Goal: Information Seeking & Learning: Learn about a topic

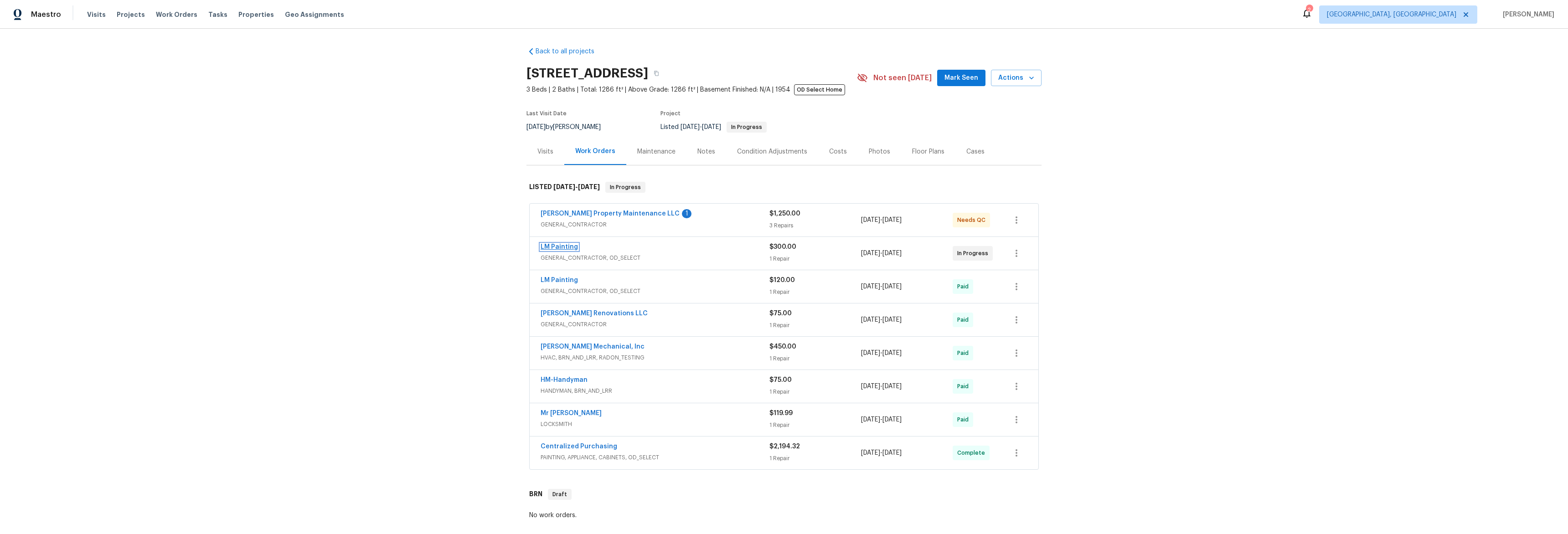
click at [548, 244] on link "LM Painting" at bounding box center [559, 247] width 37 height 6
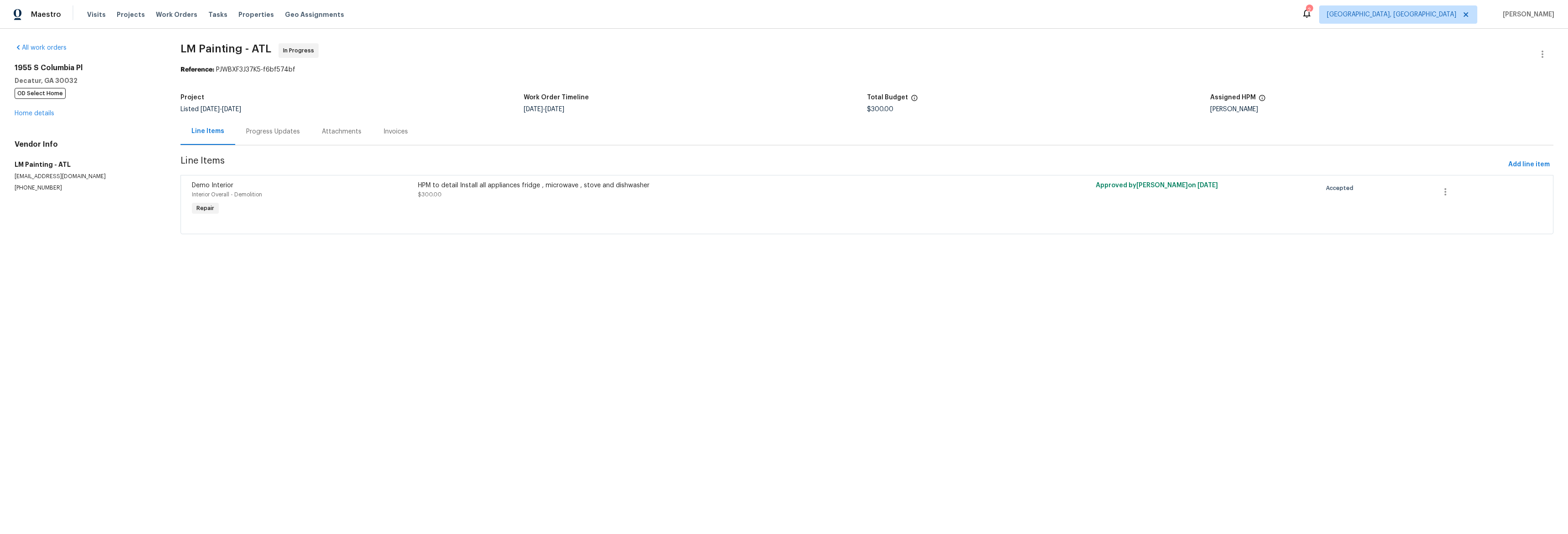
click at [315, 136] on div "Attachments" at bounding box center [341, 131] width 61 height 27
click at [255, 134] on div "Progress Updates" at bounding box center [271, 131] width 54 height 9
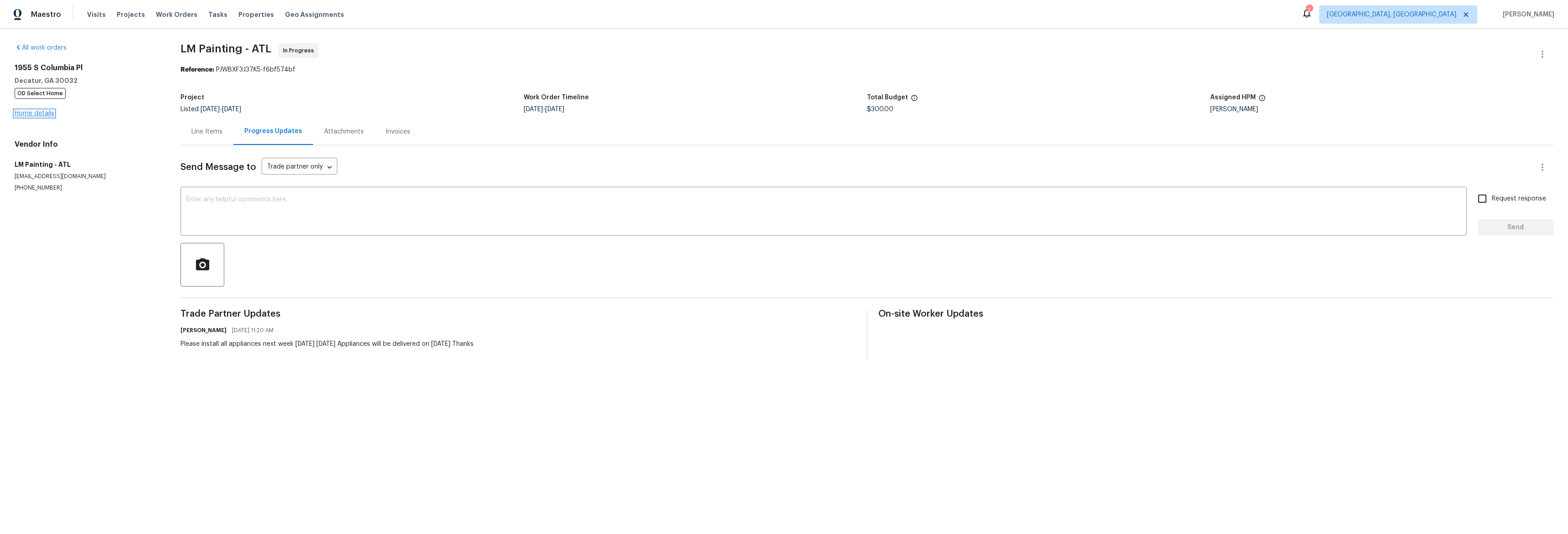
click at [40, 113] on link "Home details" at bounding box center [34, 113] width 40 height 6
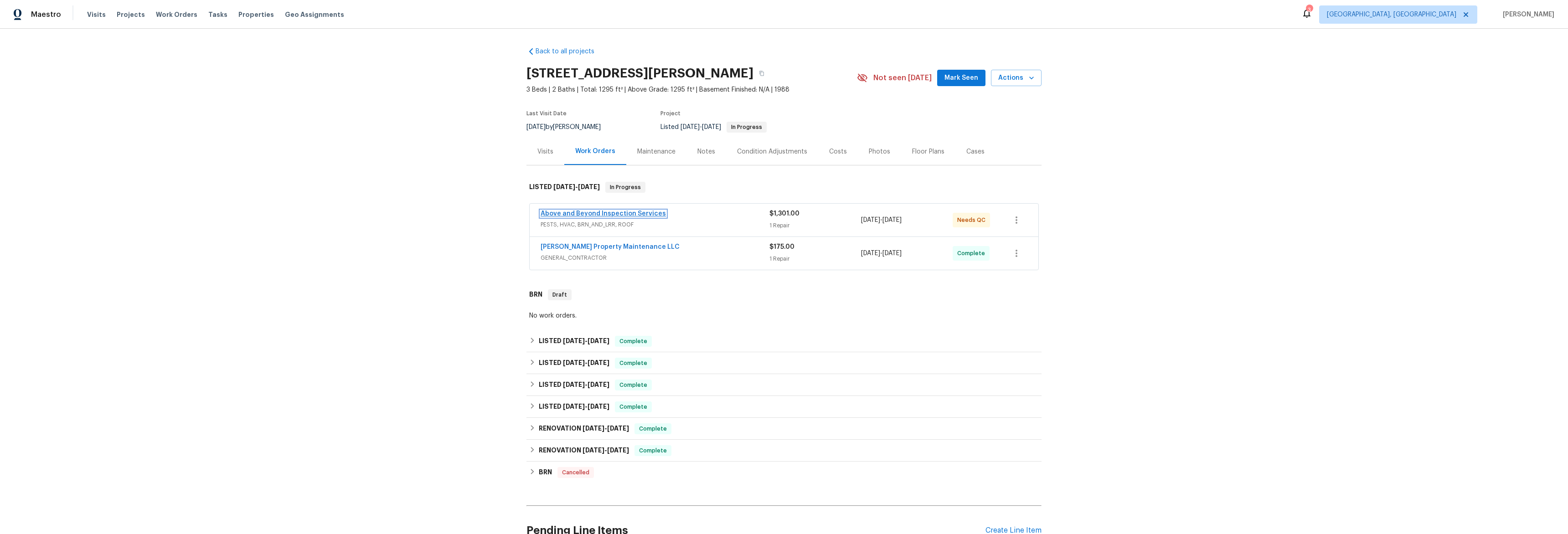
click at [573, 213] on link "Above and Beyond Inspection Services" at bounding box center [603, 213] width 125 height 6
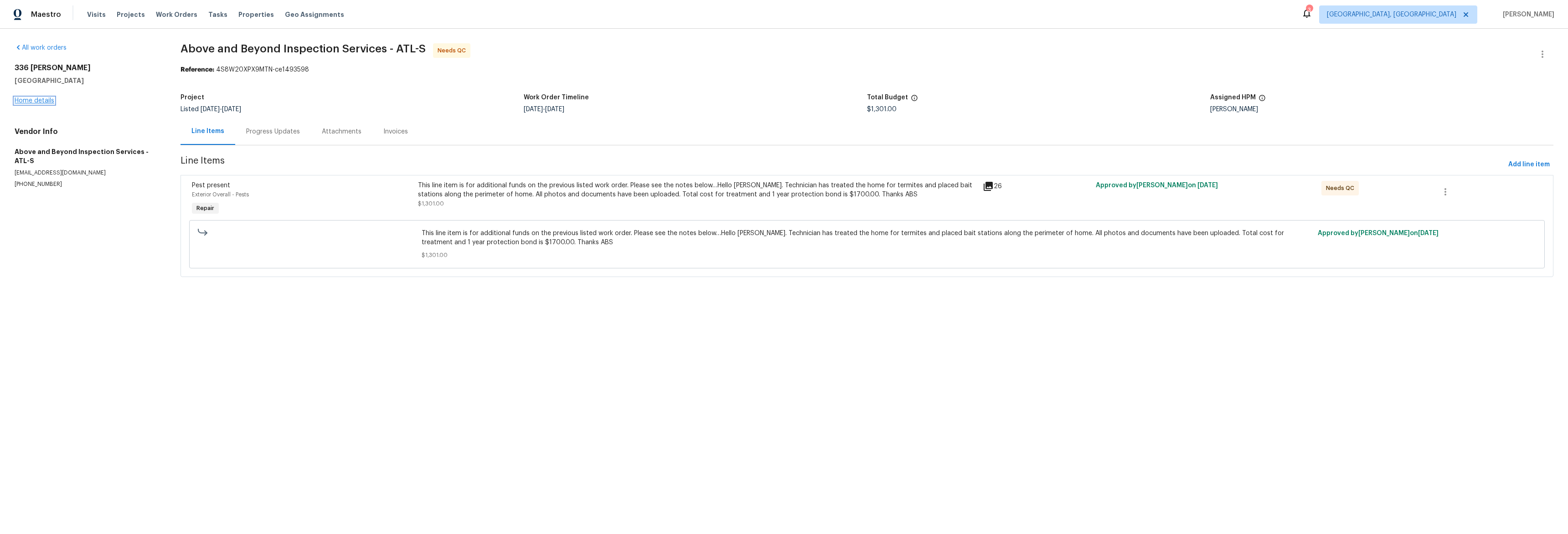
click at [28, 100] on link "Home details" at bounding box center [34, 100] width 40 height 6
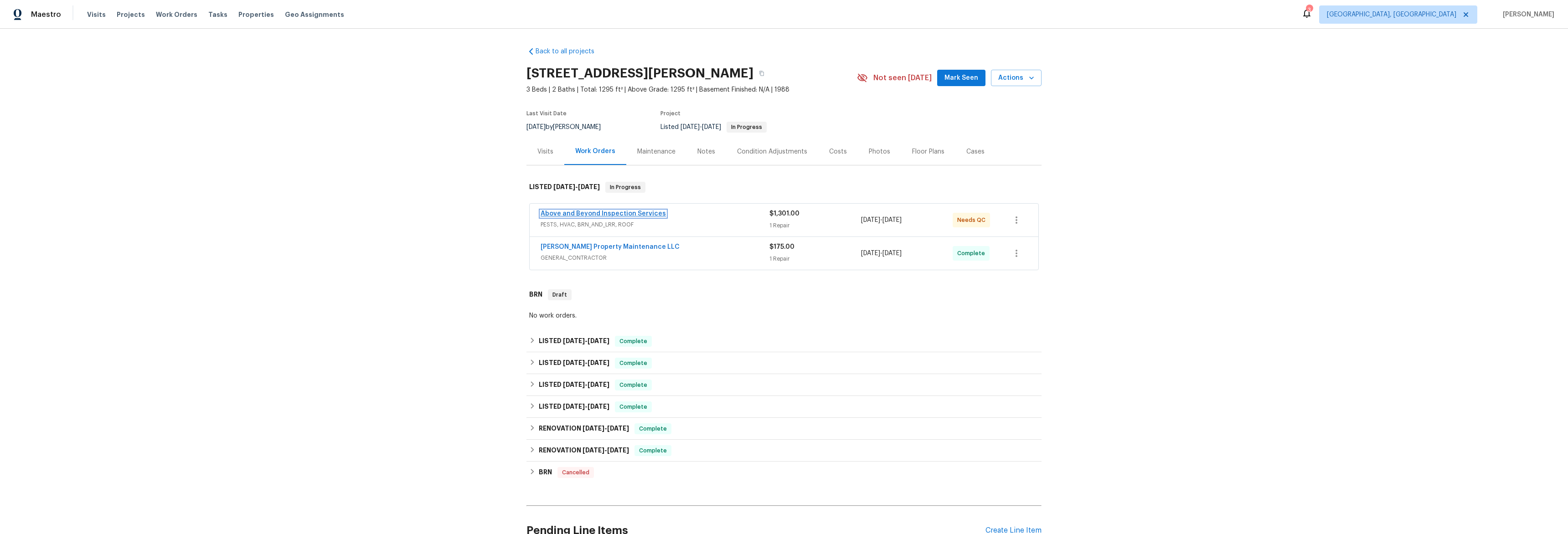
click at [614, 213] on link "Above and Beyond Inspection Services" at bounding box center [603, 213] width 125 height 6
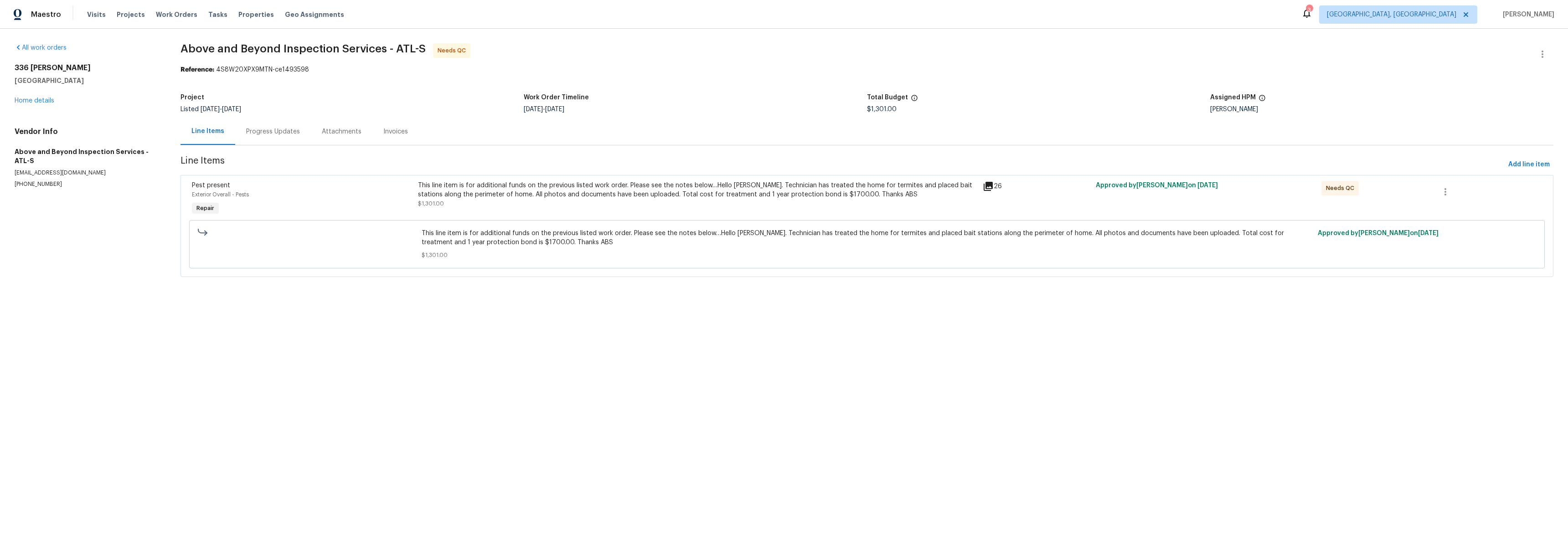
drag, startPoint x: 331, startPoint y: 131, endPoint x: 299, endPoint y: 133, distance: 32.1
click at [332, 131] on div "Attachments" at bounding box center [341, 131] width 40 height 9
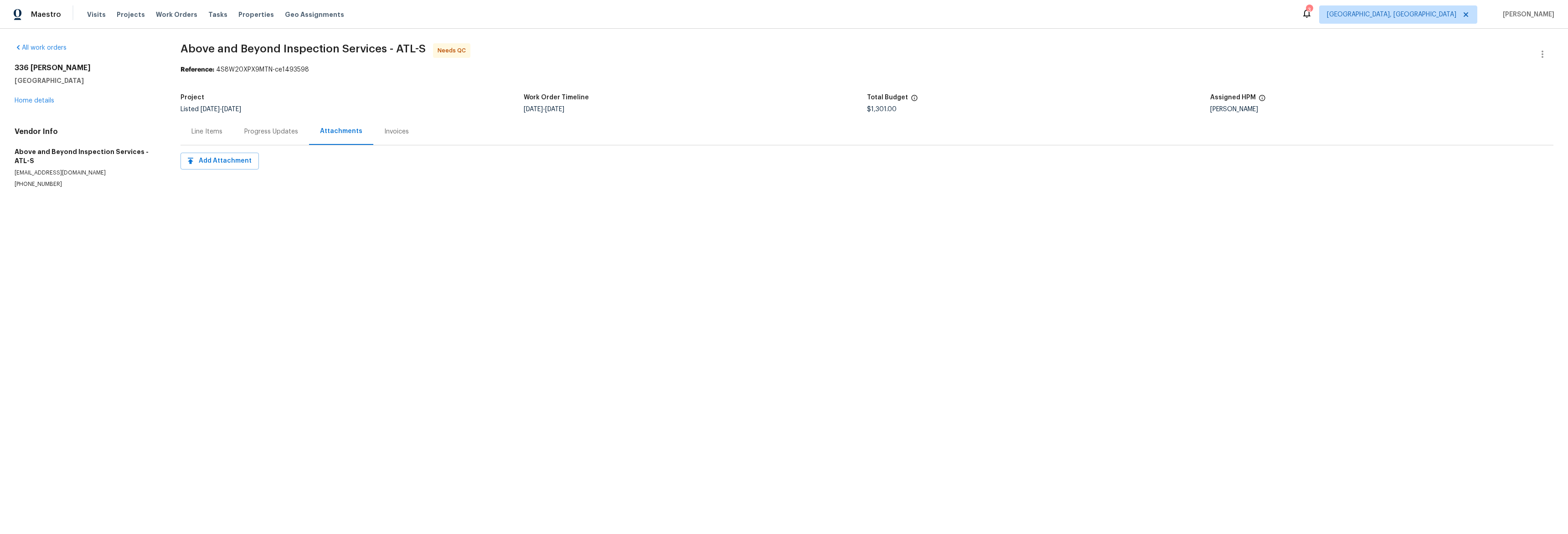
click at [279, 131] on div "Progress Updates" at bounding box center [271, 131] width 54 height 9
click at [212, 135] on div "Line Items" at bounding box center [207, 131] width 31 height 9
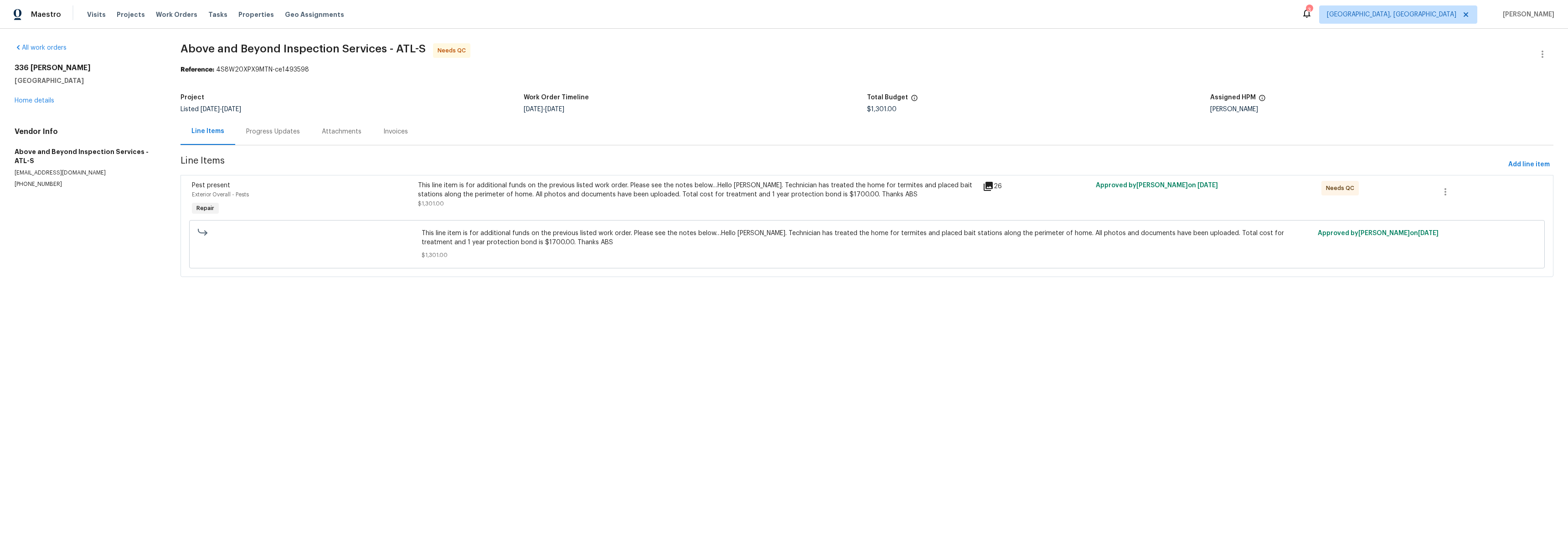
click at [972, 184] on div "This line item is for additional funds on the previous listed work order. Pleas…" at bounding box center [698, 190] width 559 height 18
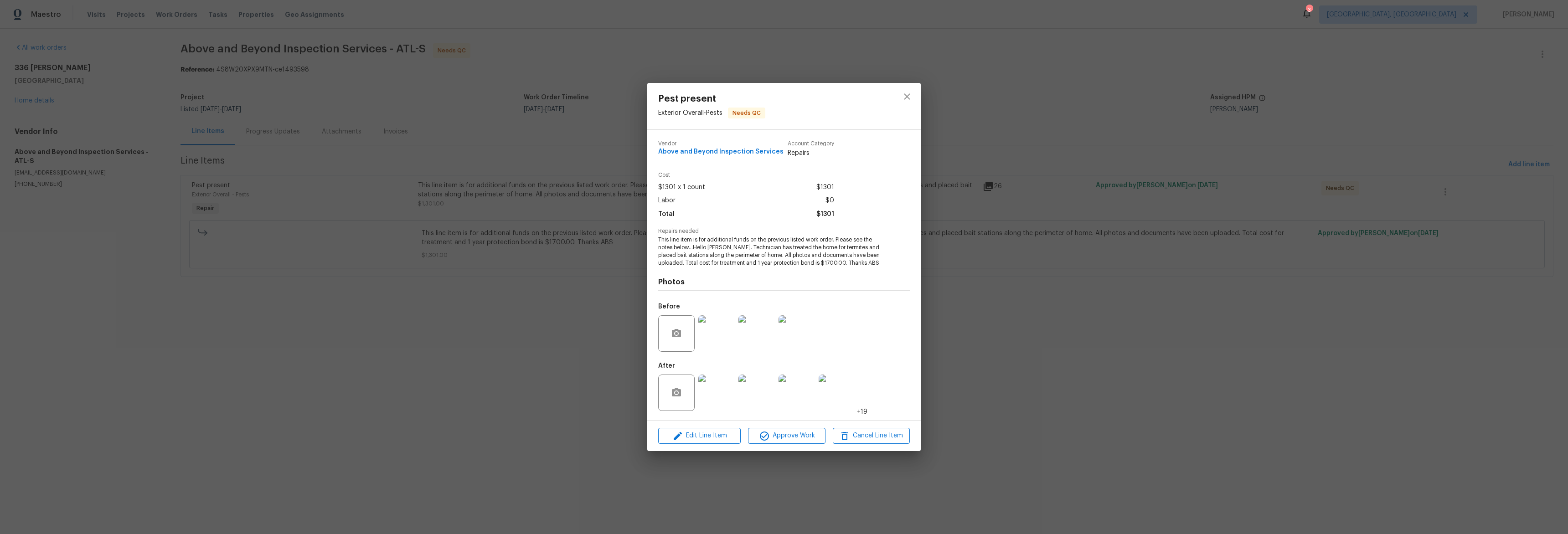
click at [981, 196] on div "Pest present Exterior Overall - Pests Needs QC Vendor Above and Beyond Inspecti…" at bounding box center [784, 267] width 1568 height 534
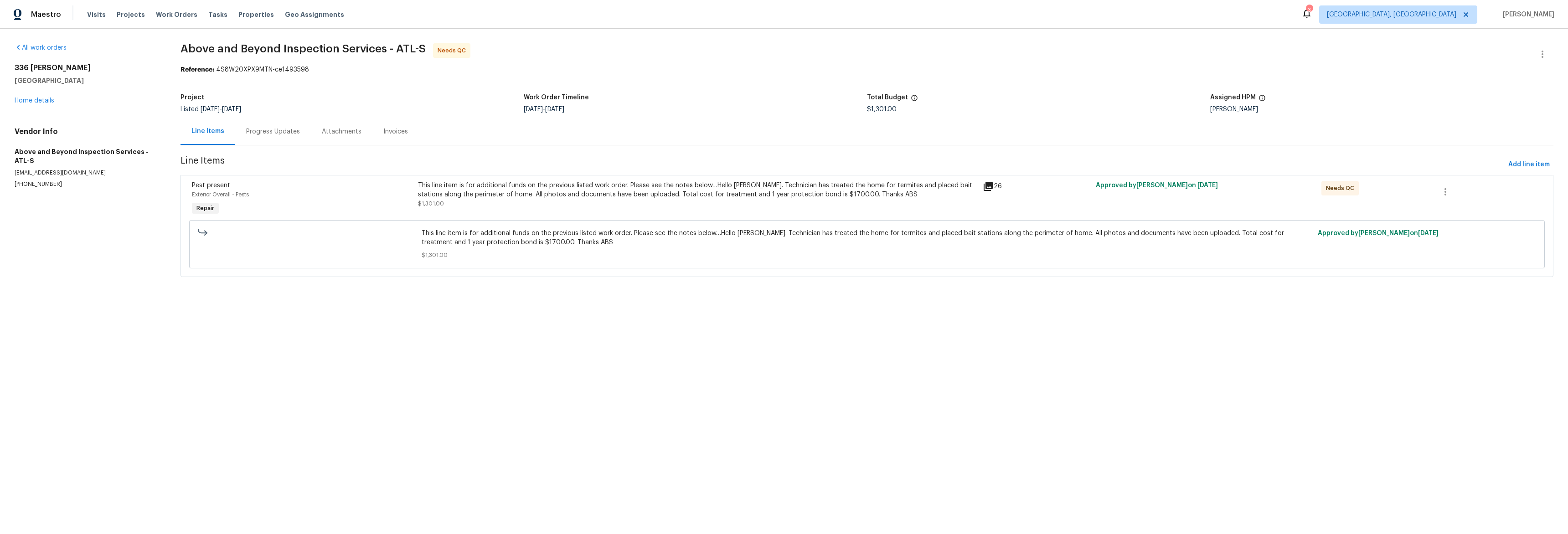
click at [982, 189] on icon at bounding box center [988, 186] width 11 height 11
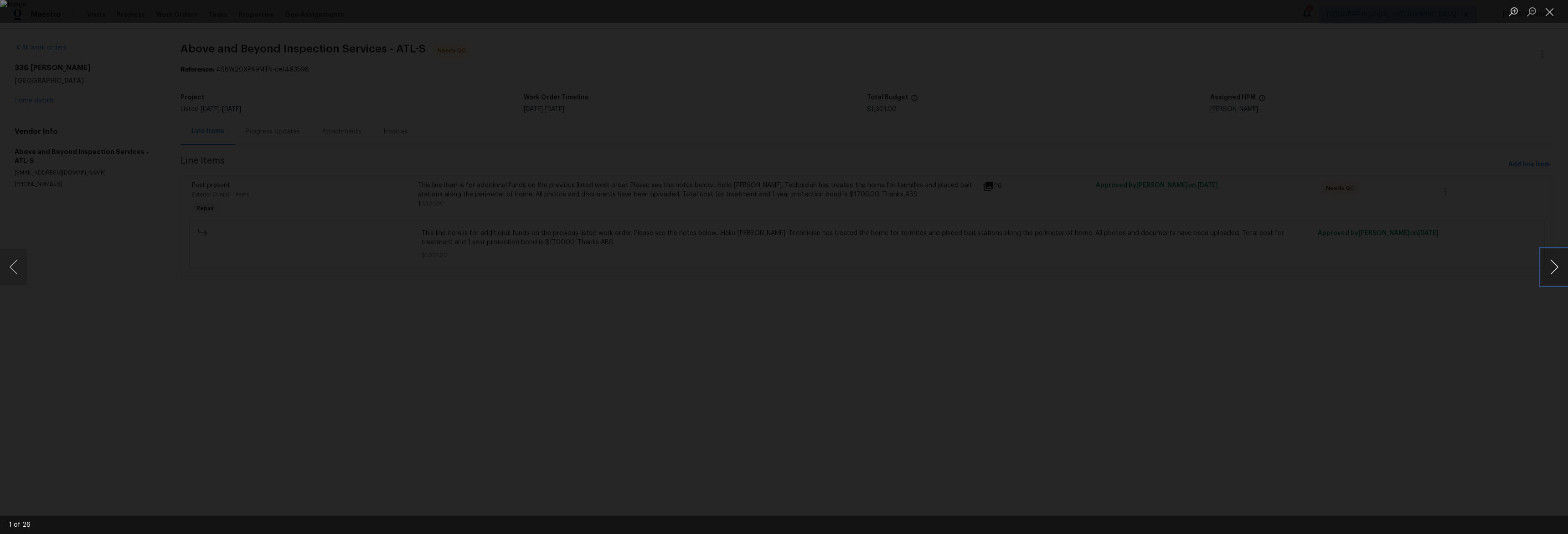
click at [1545, 267] on button "Next image" at bounding box center [1554, 267] width 27 height 36
click at [1549, 266] on button "Next image" at bounding box center [1554, 267] width 27 height 36
click at [1549, 266] on button "Next image" at bounding box center [1554, 267] width 27 height 36
click at [1549, 266] on button "Next image" at bounding box center [1554, 267] width 27 height 36
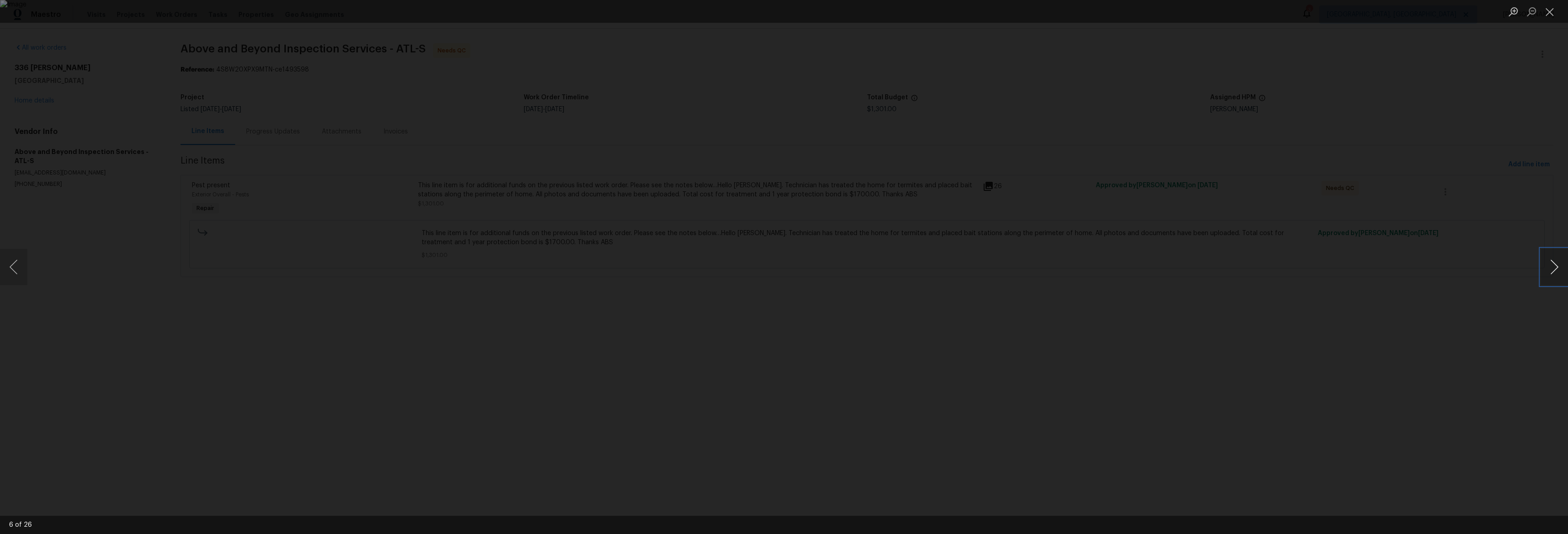
click at [1549, 266] on button "Next image" at bounding box center [1554, 267] width 27 height 36
click at [1549, 266] on button "Next image" at bounding box center [1554, 267] width 27 height 36
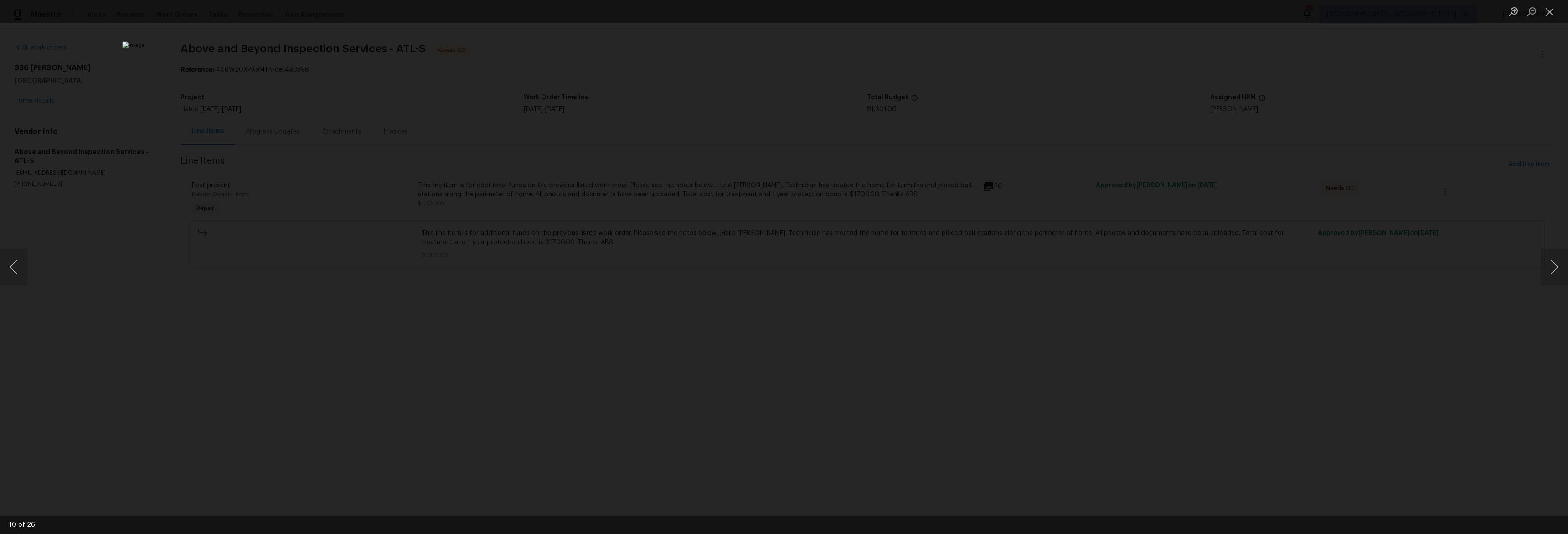
drag, startPoint x: 1229, startPoint y: 322, endPoint x: 1148, endPoint y: 301, distance: 83.7
click at [1229, 322] on div "Lightbox" at bounding box center [784, 267] width 1568 height 534
